Goal: Find specific page/section: Find specific page/section

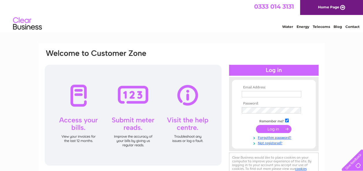
click at [270, 96] on input "text" at bounding box center [271, 94] width 59 height 6
type input "yvonne@affinitybrokers.co.uk"
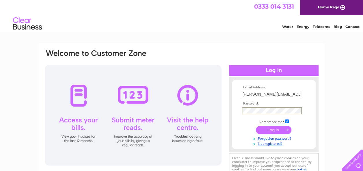
click at [276, 129] on input "submit" at bounding box center [274, 130] width 36 height 8
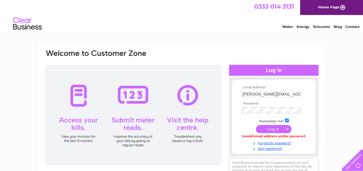
click at [257, 114] on td at bounding box center [273, 111] width 67 height 10
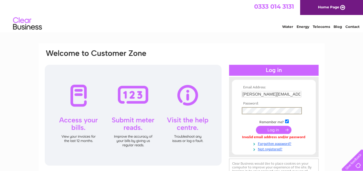
click at [267, 131] on input "submit" at bounding box center [274, 130] width 36 height 8
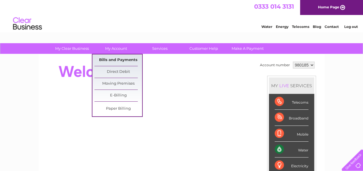
click at [107, 59] on link "Bills and Payments" at bounding box center [118, 61] width 48 height 12
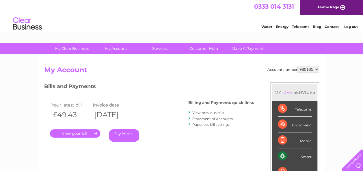
click at [76, 134] on link "." at bounding box center [75, 134] width 50 height 8
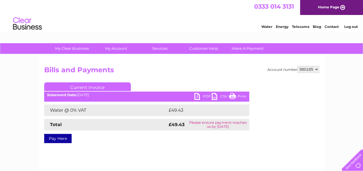
click at [203, 96] on link "PDF" at bounding box center [202, 97] width 17 height 8
